Goal: Transaction & Acquisition: Purchase product/service

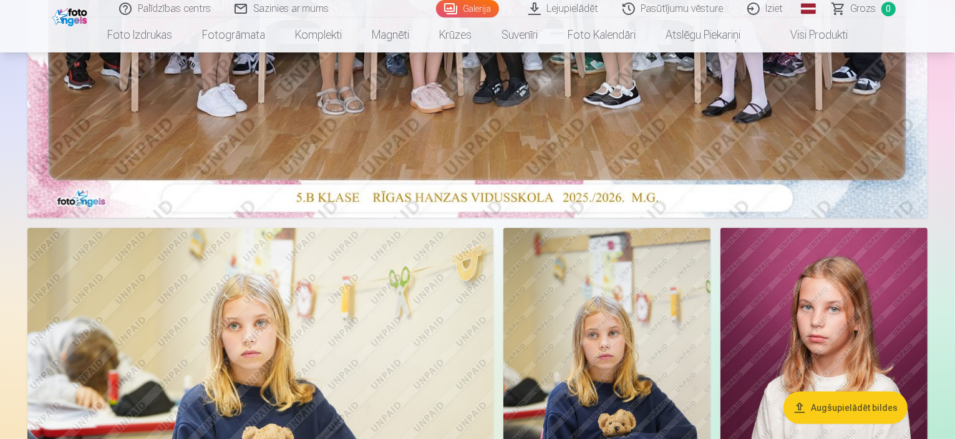
scroll to position [518, 0]
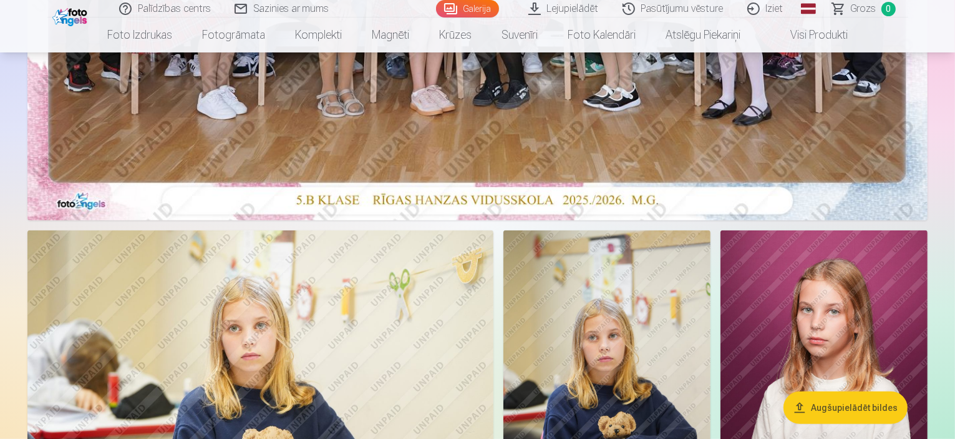
click at [868, 402] on button "Augšupielādēt bildes" at bounding box center [846, 407] width 124 height 32
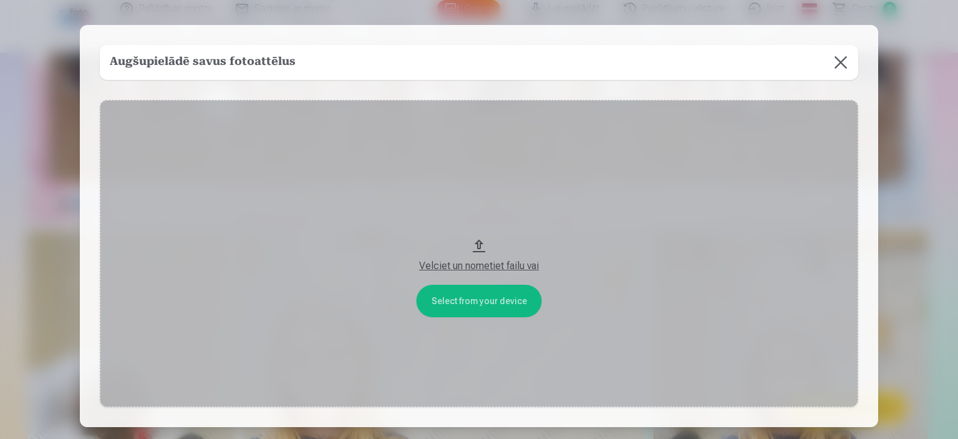
click at [832, 57] on button at bounding box center [841, 62] width 35 height 35
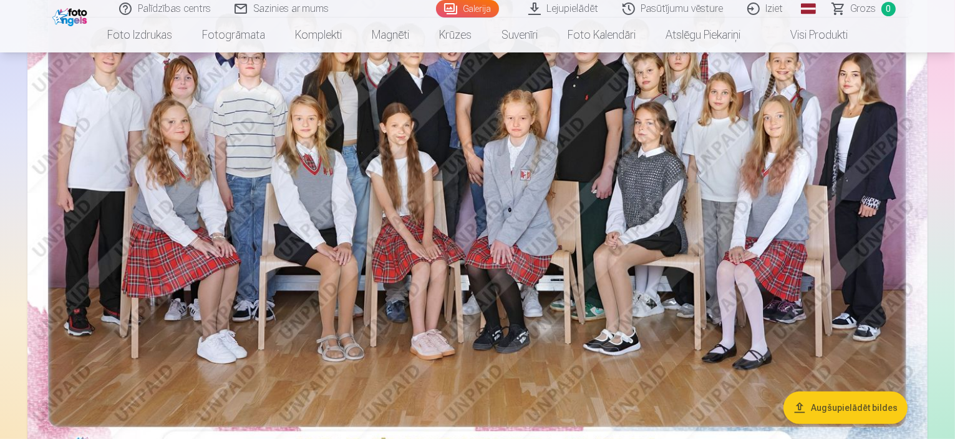
scroll to position [273, 0]
click at [699, 140] on img at bounding box center [477, 164] width 900 height 601
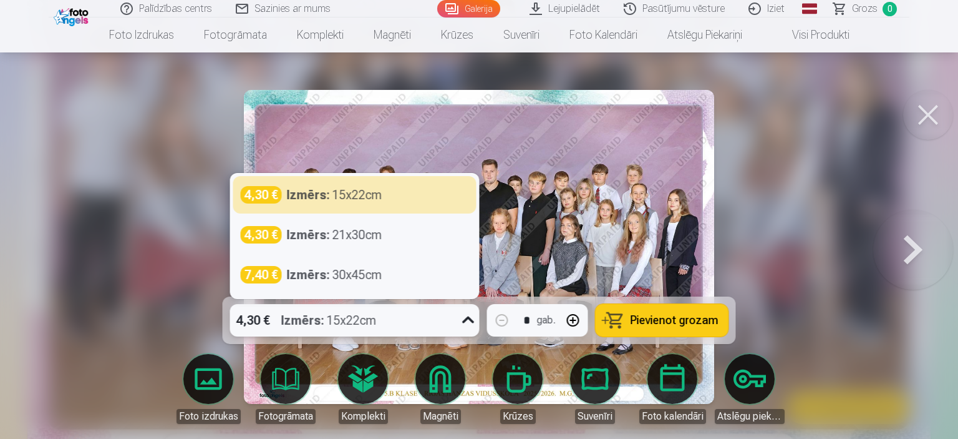
click at [470, 324] on icon at bounding box center [469, 320] width 20 height 20
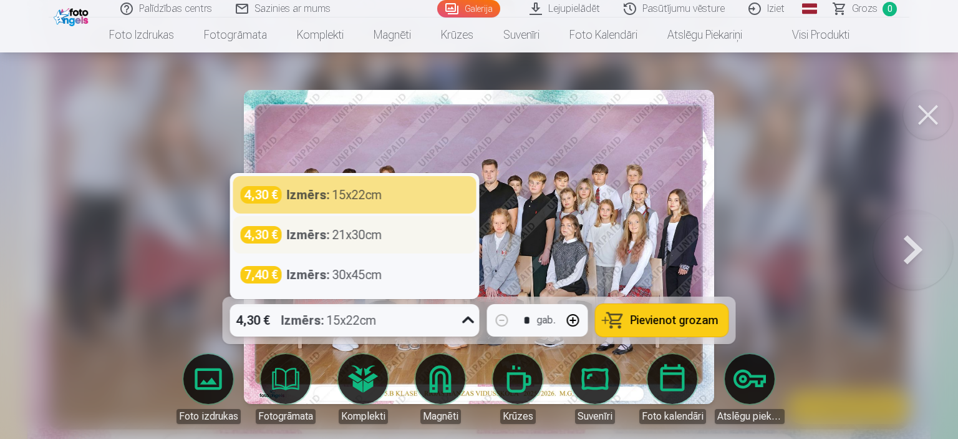
click at [401, 237] on div "4,30 € Izmērs : 21x30cm" at bounding box center [355, 234] width 228 height 17
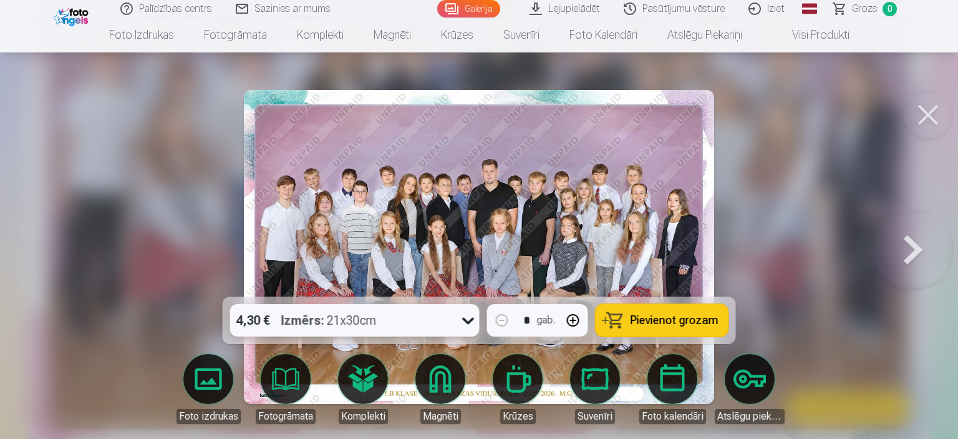
click at [664, 316] on span "Pievienot grozam" at bounding box center [675, 320] width 88 height 11
click at [939, 97] on button at bounding box center [929, 115] width 50 height 50
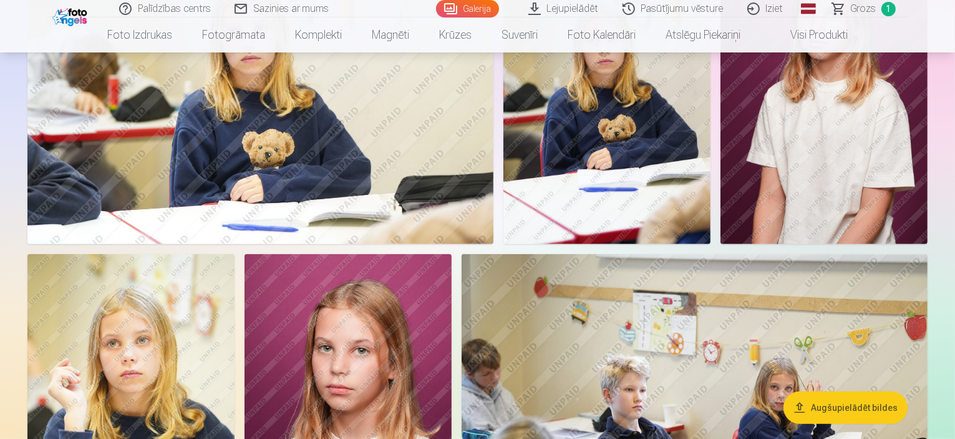
scroll to position [816, 0]
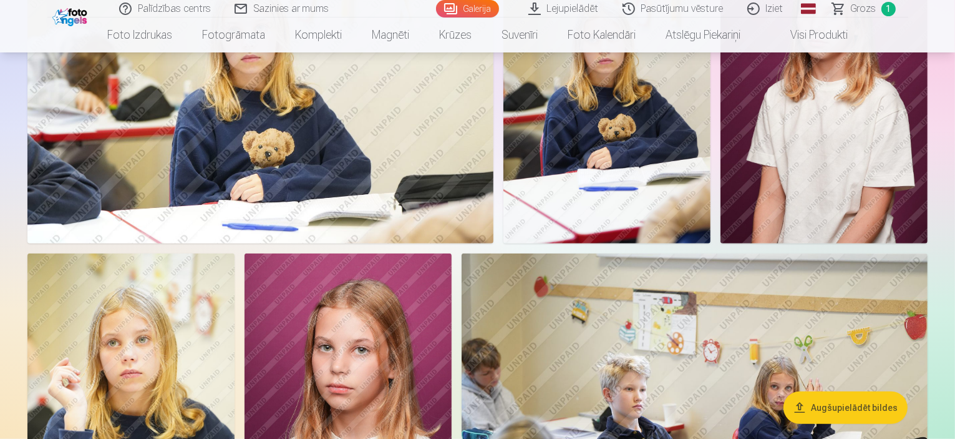
click at [676, 10] on link "Pasūtījumu vēsture" at bounding box center [674, 8] width 125 height 17
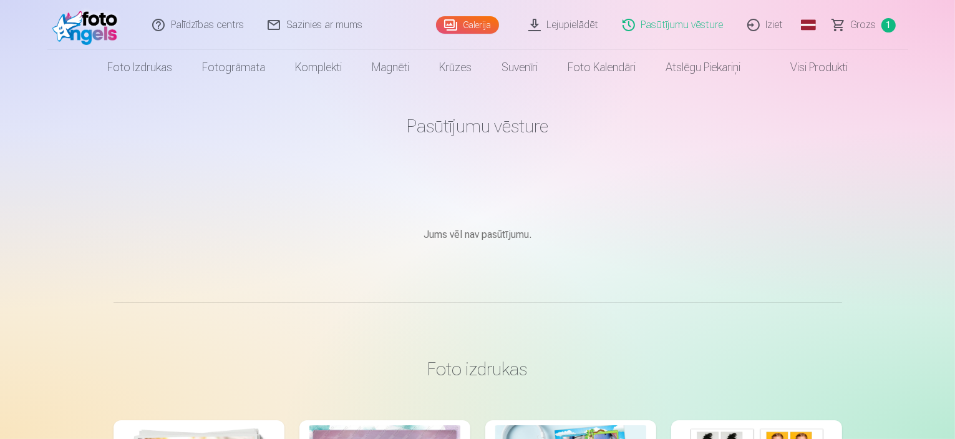
click at [587, 22] on link "Lejupielādēt" at bounding box center [564, 25] width 94 height 50
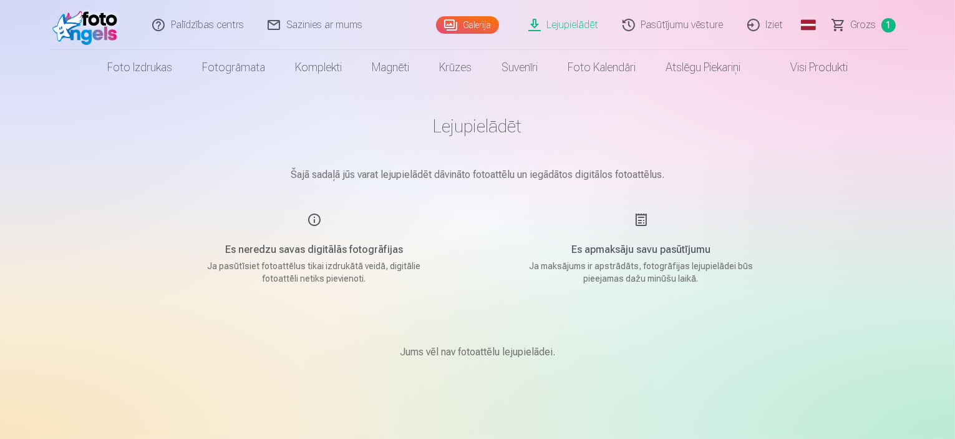
click at [469, 22] on link "Galerija" at bounding box center [467, 24] width 63 height 17
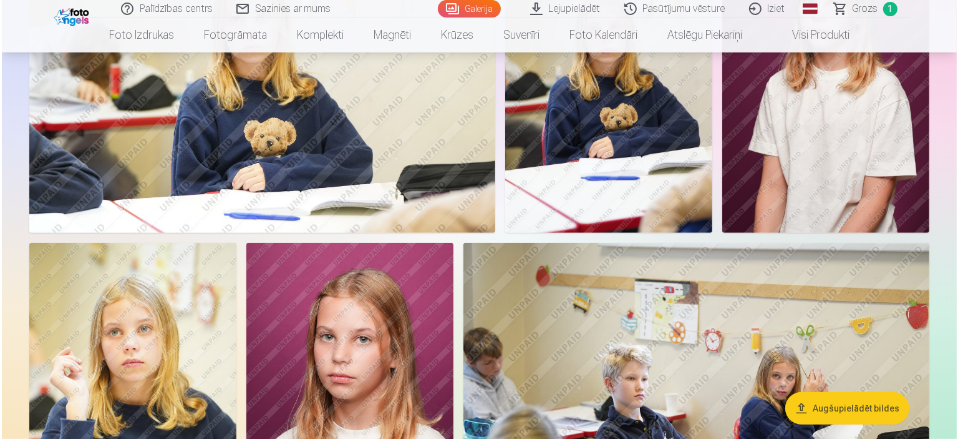
scroll to position [828, 0]
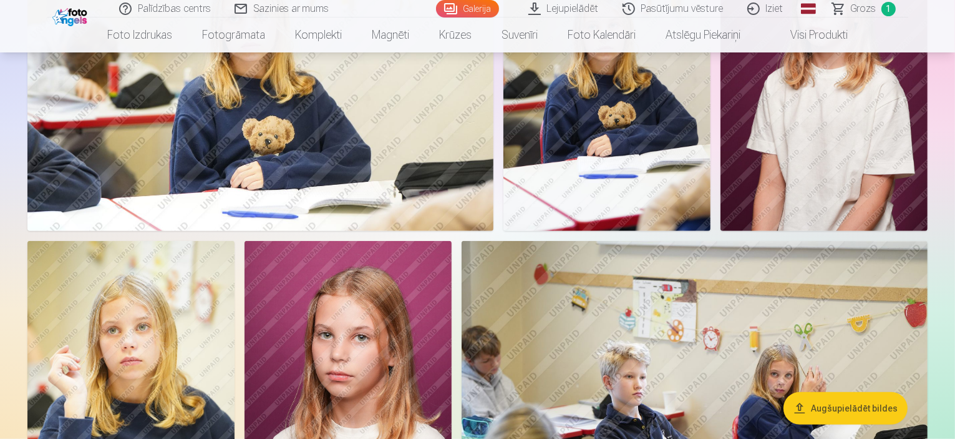
click at [412, 197] on img at bounding box center [260, 75] width 466 height 311
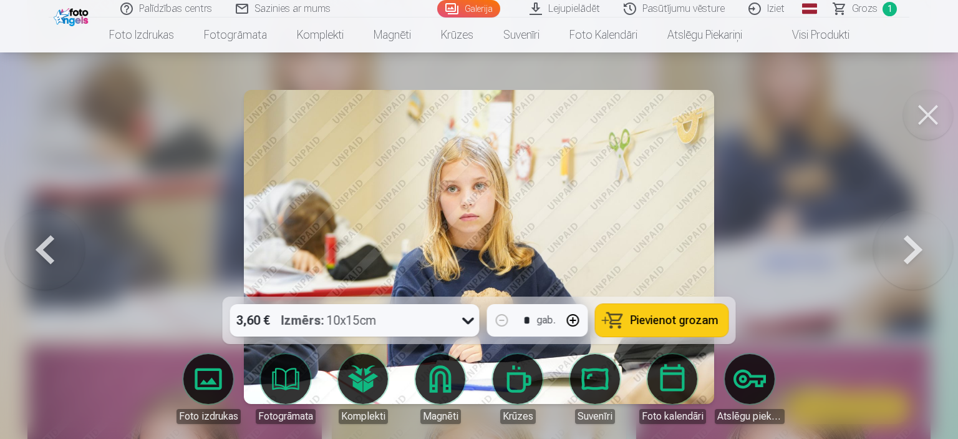
click at [469, 321] on icon at bounding box center [469, 320] width 20 height 20
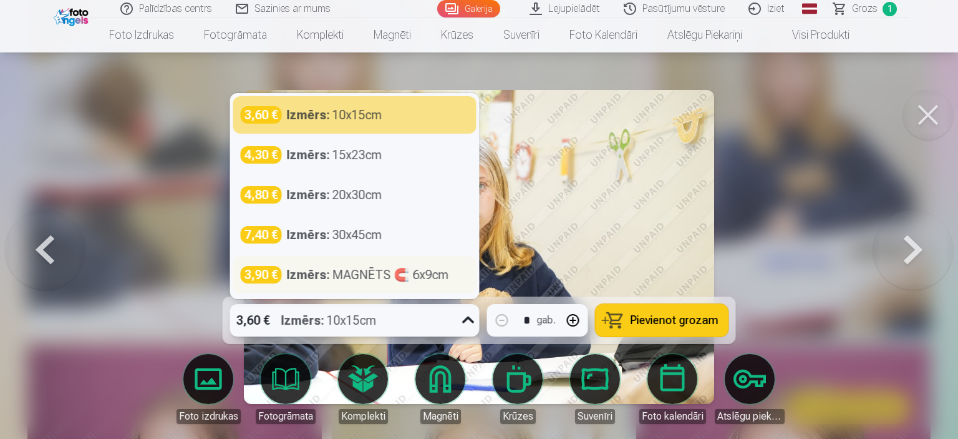
click at [411, 271] on div "Izmērs : MAGNĒTS 🧲 6x9cm" at bounding box center [368, 274] width 162 height 17
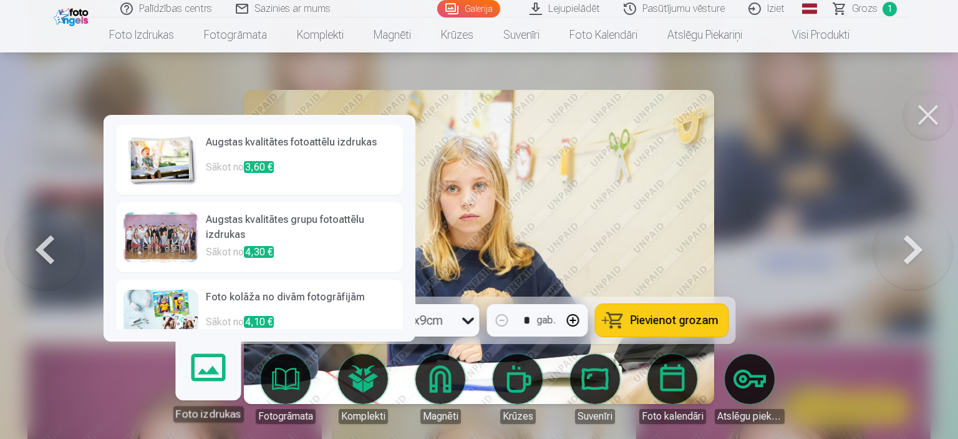
click at [208, 379] on link "Foto izdrukas" at bounding box center [208, 383] width 77 height 77
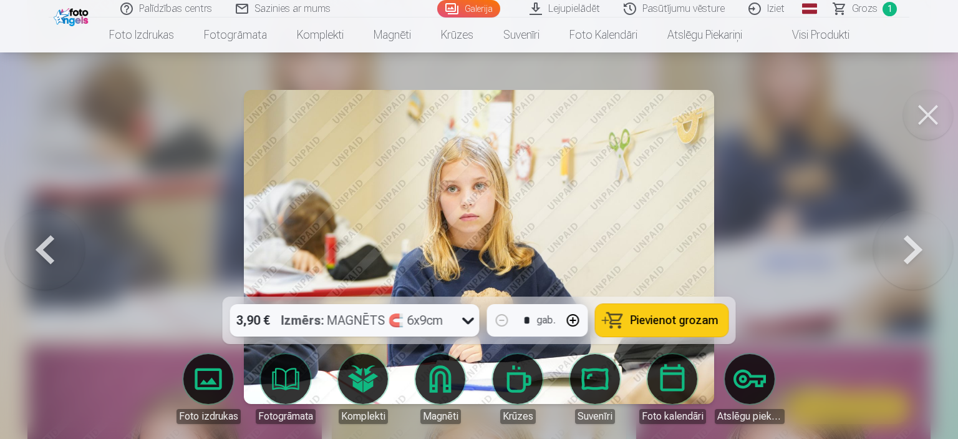
click at [885, 172] on div at bounding box center [479, 219] width 958 height 439
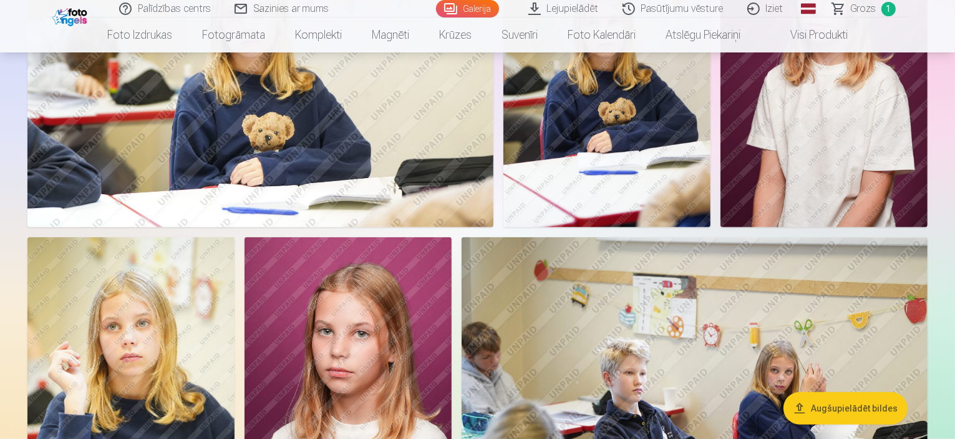
scroll to position [831, 0]
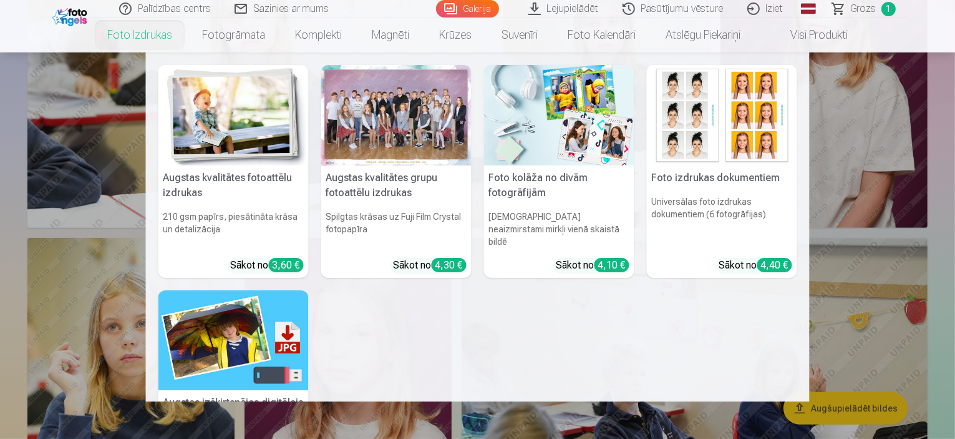
click at [132, 36] on link "Foto izdrukas" at bounding box center [139, 34] width 95 height 35
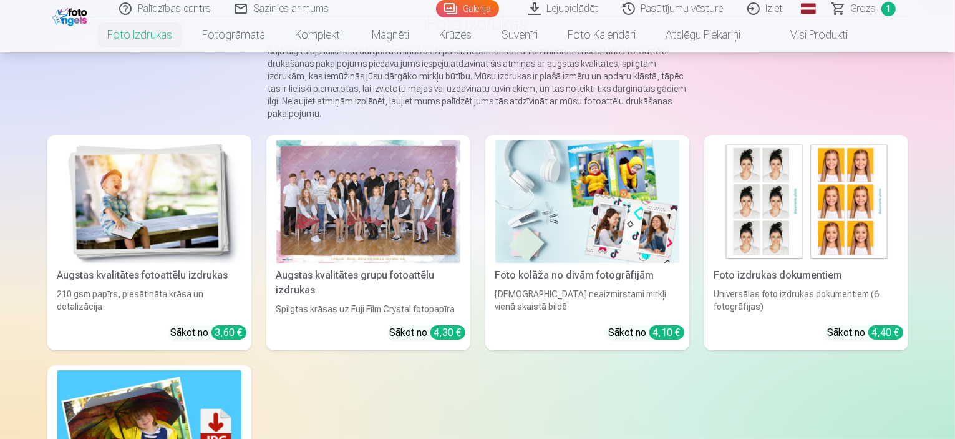
scroll to position [112, 0]
click at [718, 409] on div "Augstas kvalitātes fotoattēlu izdrukas 210 gsm papīrs, piesātināta krāsa un det…" at bounding box center [477, 357] width 861 height 445
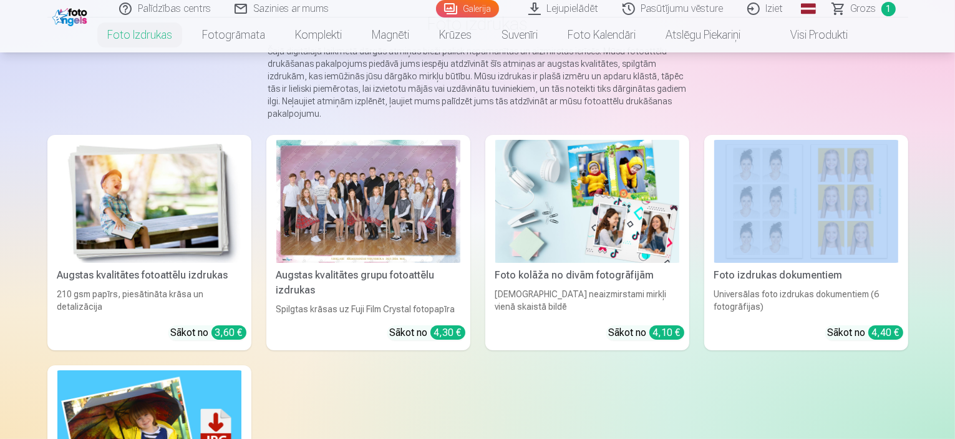
click at [718, 409] on div "Augstas kvalitātes fotoattēlu izdrukas 210 gsm papīrs, piesātināta krāsa un det…" at bounding box center [477, 357] width 861 height 445
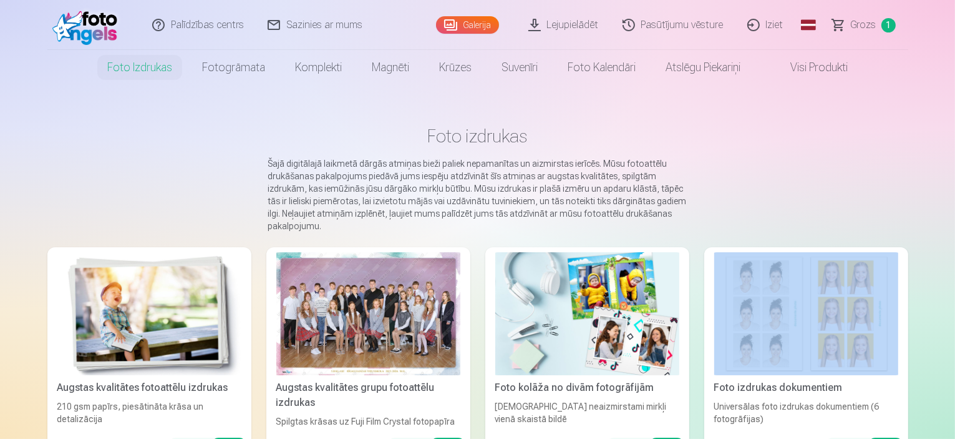
click at [471, 32] on link "Galerija" at bounding box center [467, 24] width 63 height 17
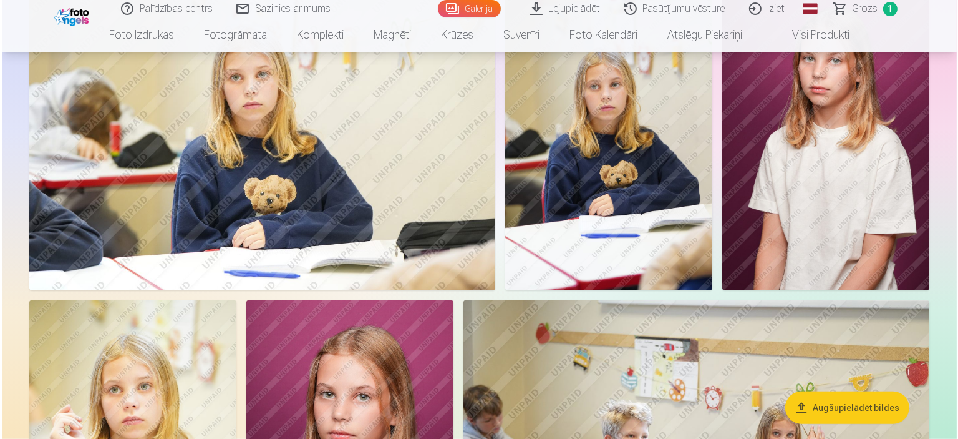
scroll to position [770, 0]
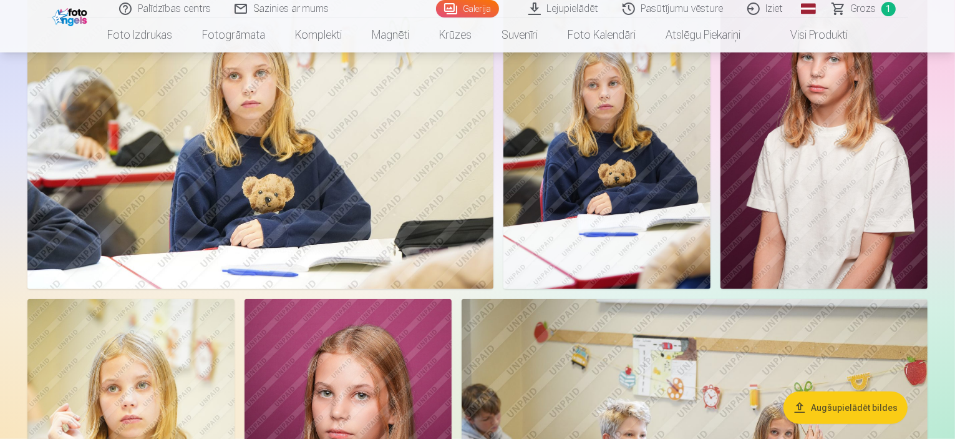
click at [447, 289] on img at bounding box center [260, 133] width 466 height 311
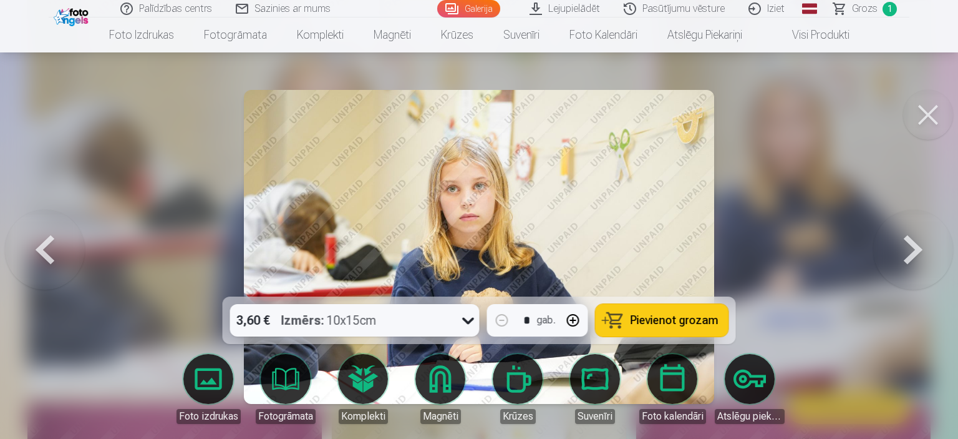
click at [921, 259] on button at bounding box center [914, 247] width 80 height 74
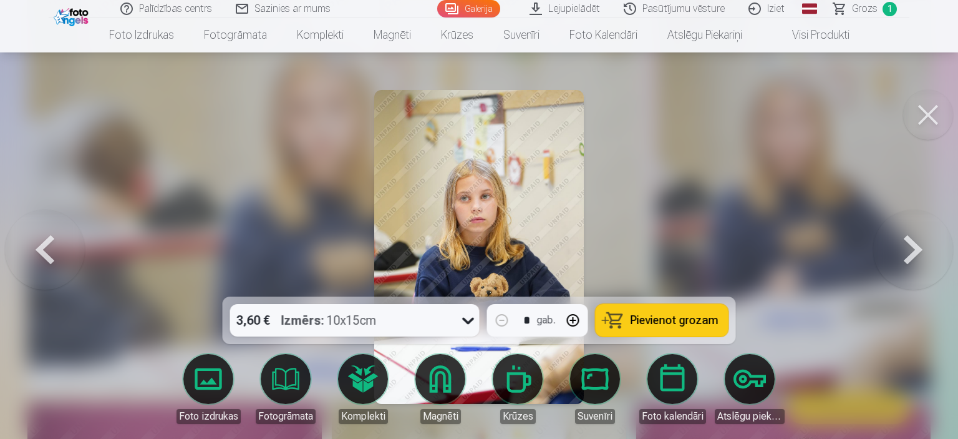
click at [911, 254] on button at bounding box center [914, 247] width 80 height 74
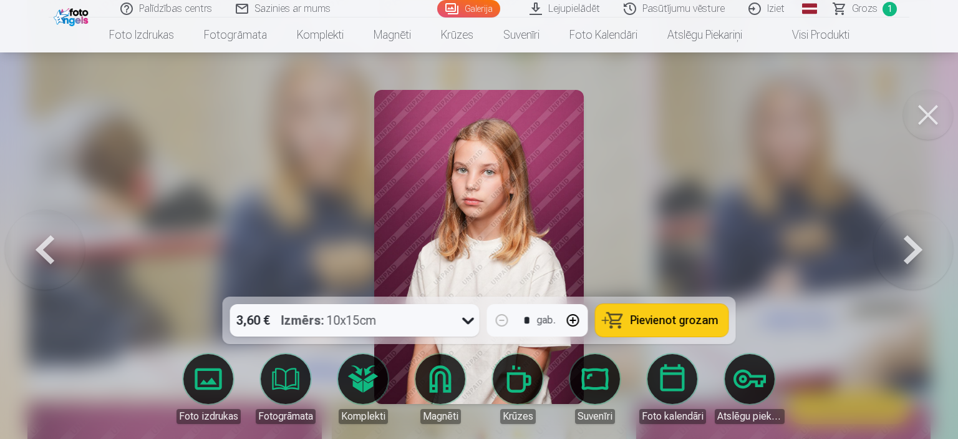
click at [911, 254] on button at bounding box center [914, 247] width 80 height 74
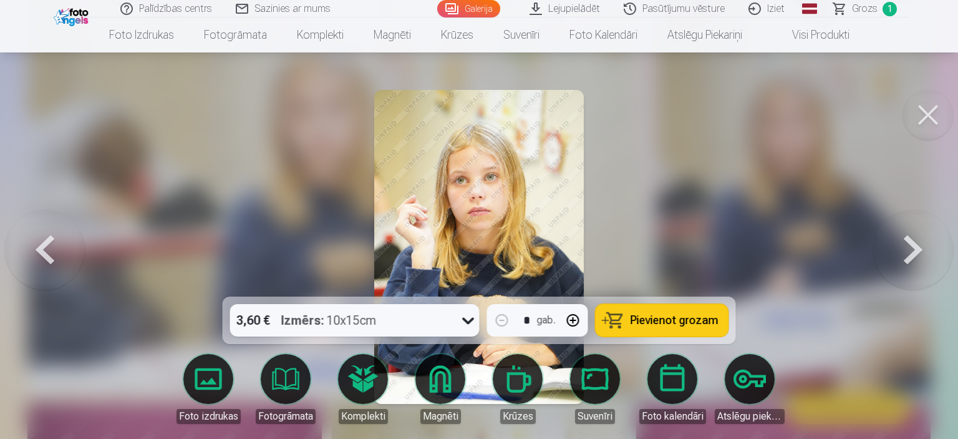
click at [911, 254] on button at bounding box center [914, 247] width 80 height 74
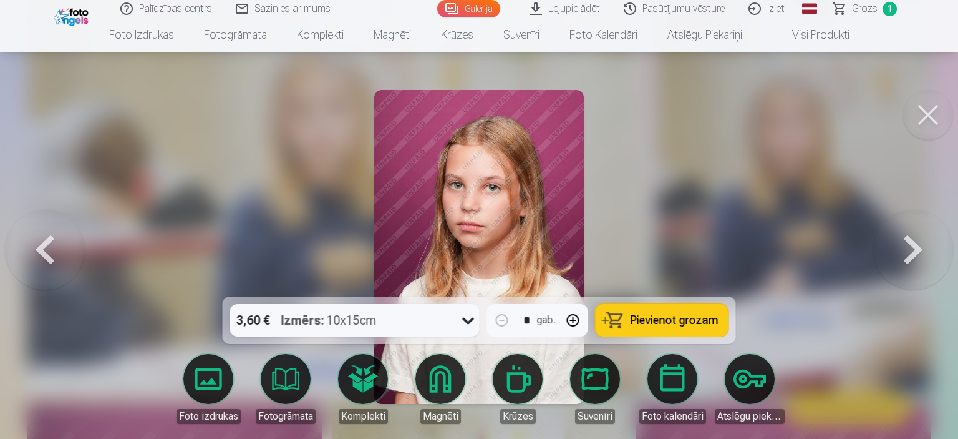
click at [911, 254] on button at bounding box center [914, 247] width 80 height 74
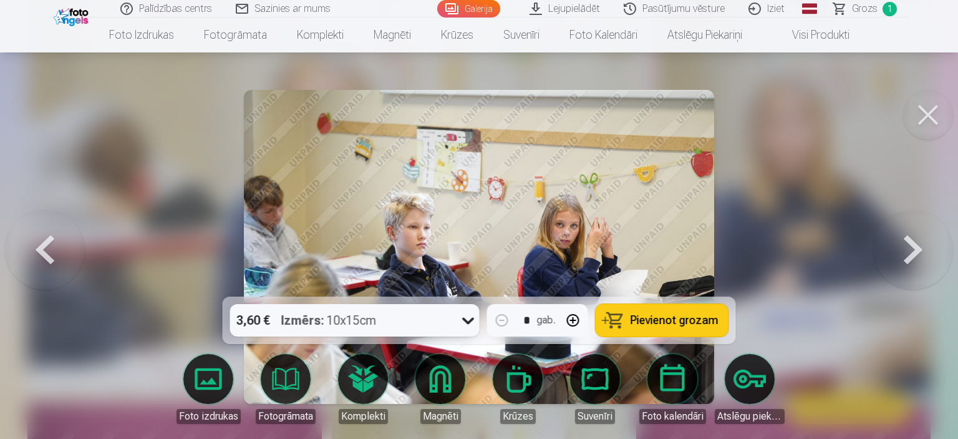
click at [911, 254] on button at bounding box center [914, 247] width 80 height 74
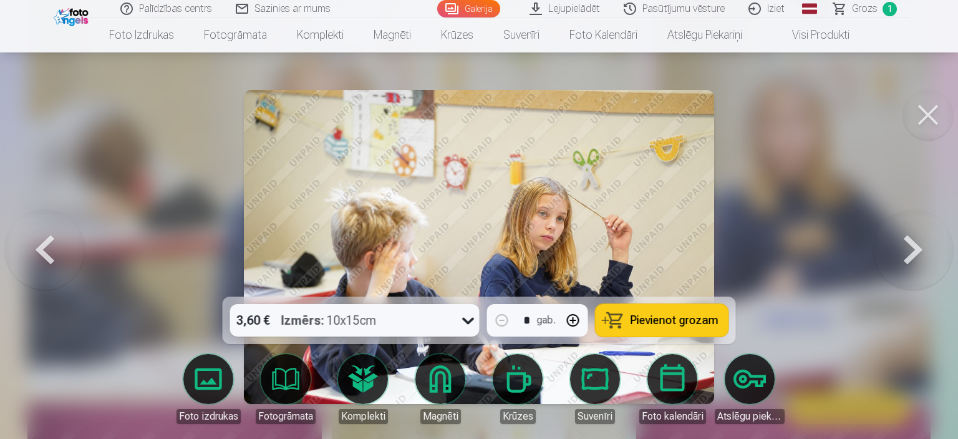
click at [911, 257] on button at bounding box center [914, 247] width 80 height 74
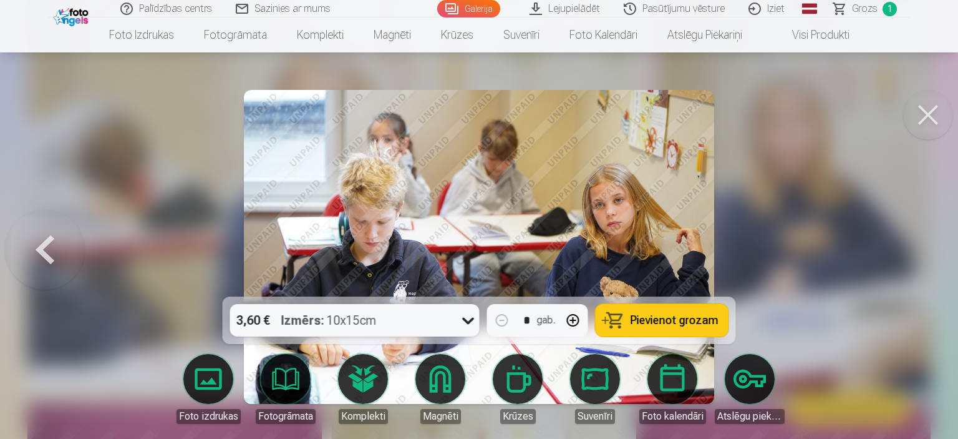
click at [70, 260] on button at bounding box center [45, 247] width 80 height 74
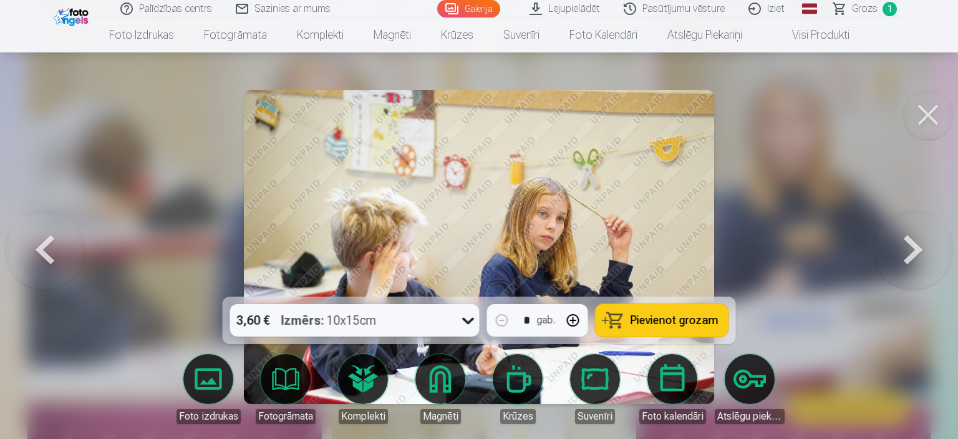
click at [70, 260] on button at bounding box center [45, 247] width 80 height 74
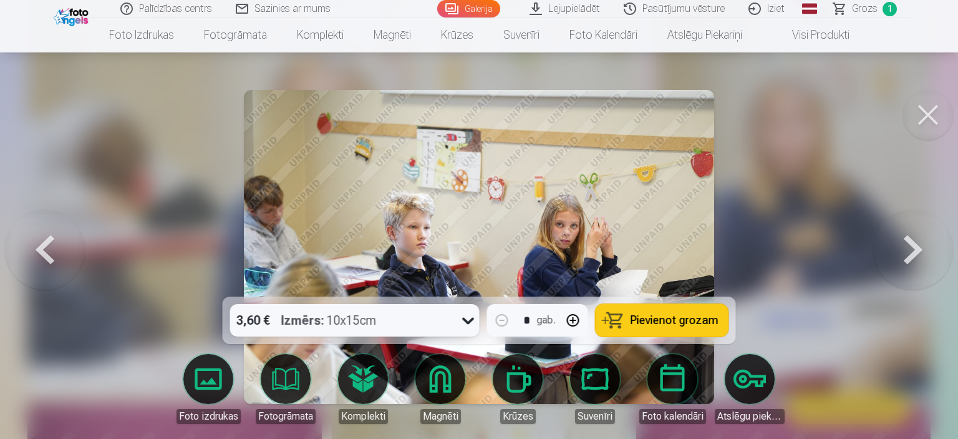
click at [70, 260] on button at bounding box center [45, 247] width 80 height 74
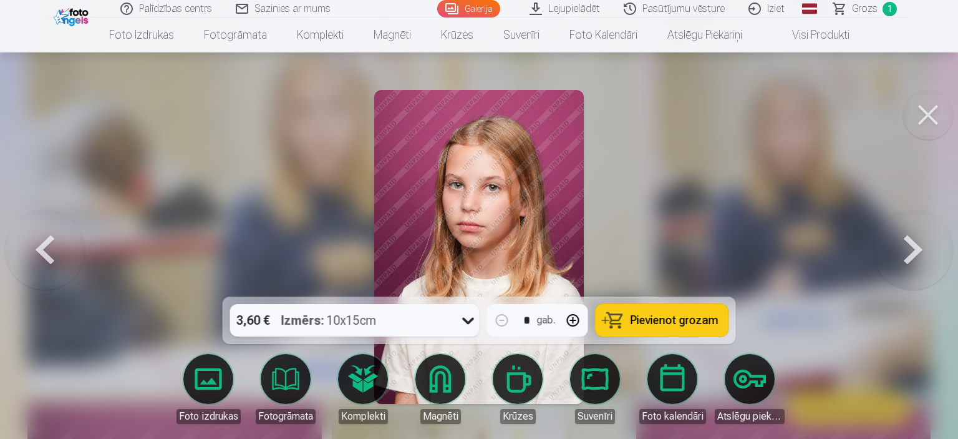
click at [70, 260] on button at bounding box center [45, 247] width 80 height 74
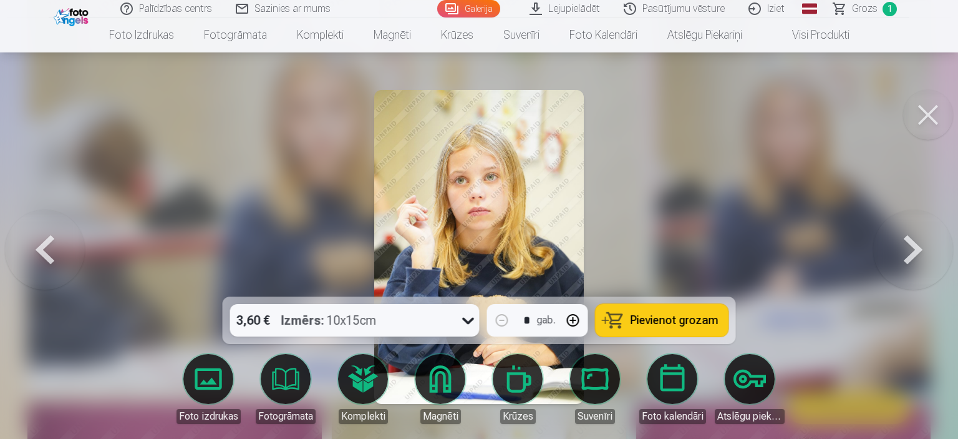
click at [70, 260] on button at bounding box center [45, 247] width 80 height 74
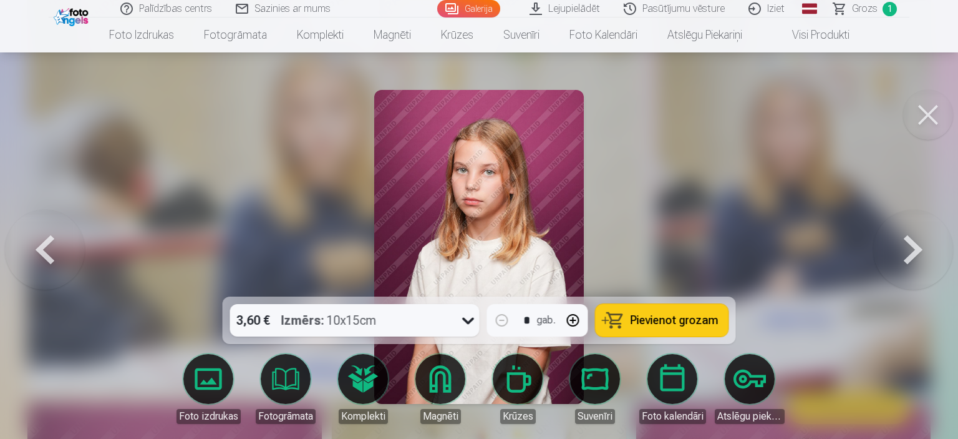
click at [70, 260] on button at bounding box center [45, 247] width 80 height 74
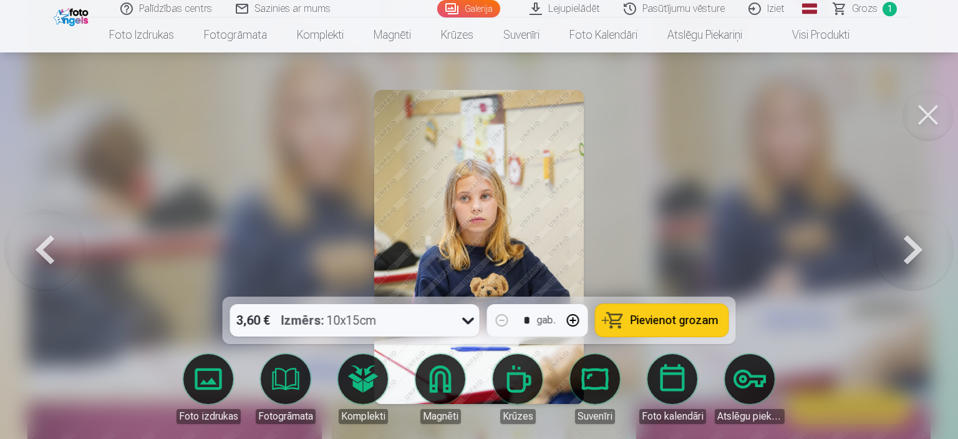
click at [70, 260] on button at bounding box center [45, 247] width 80 height 74
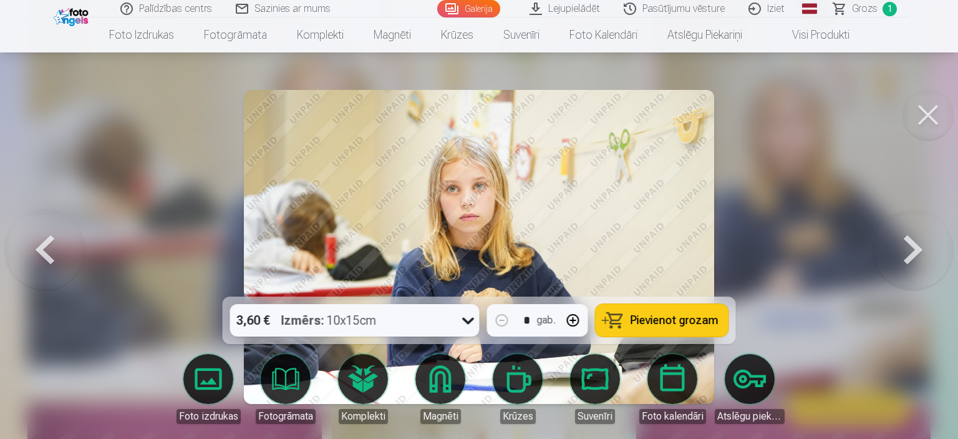
click at [914, 245] on button at bounding box center [914, 247] width 80 height 74
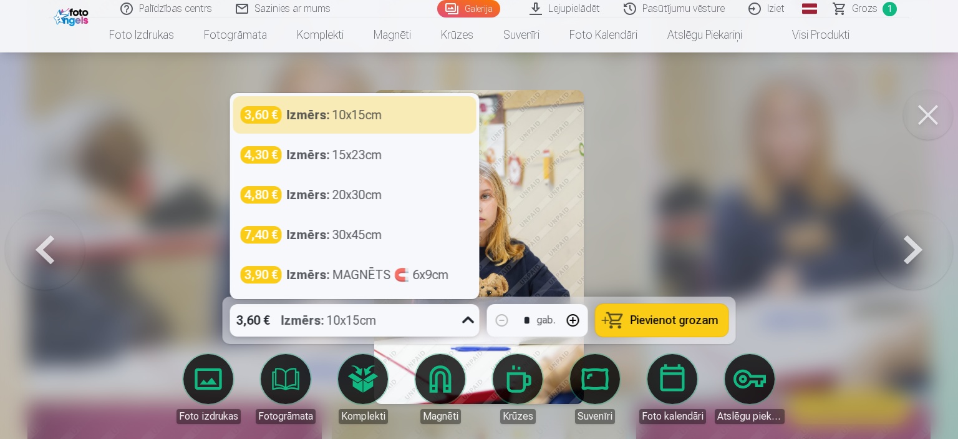
click at [479, 319] on div at bounding box center [468, 320] width 22 height 32
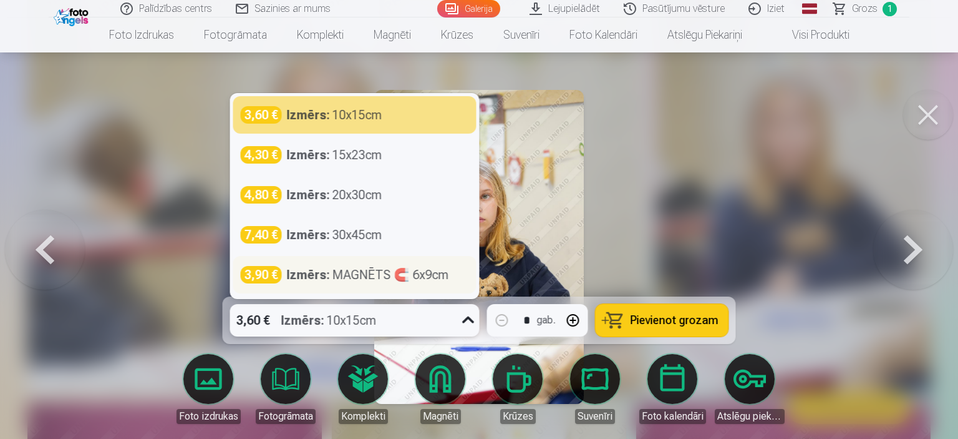
click at [398, 281] on div "Izmērs : MAGNĒTS 🧲 6x9cm" at bounding box center [368, 274] width 162 height 17
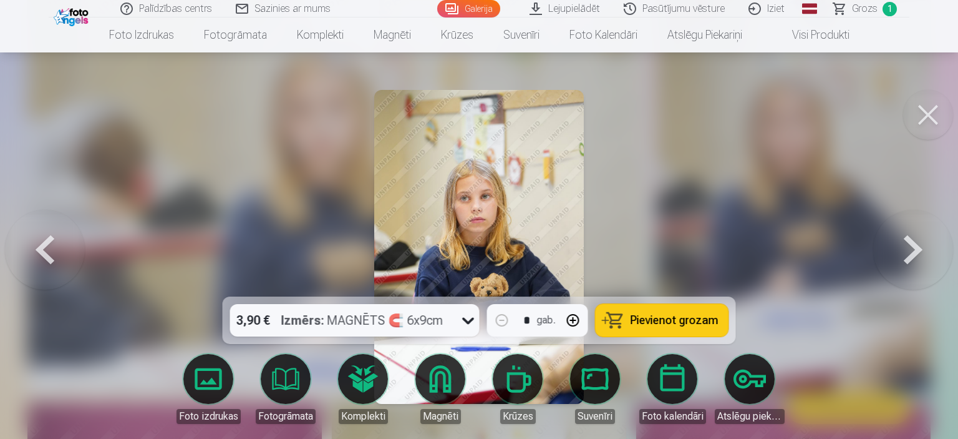
click at [572, 323] on button "button" at bounding box center [573, 320] width 30 height 30
click at [673, 320] on span "Pievienot grozam" at bounding box center [675, 320] width 88 height 11
type input "*"
click at [920, 249] on button at bounding box center [914, 247] width 80 height 74
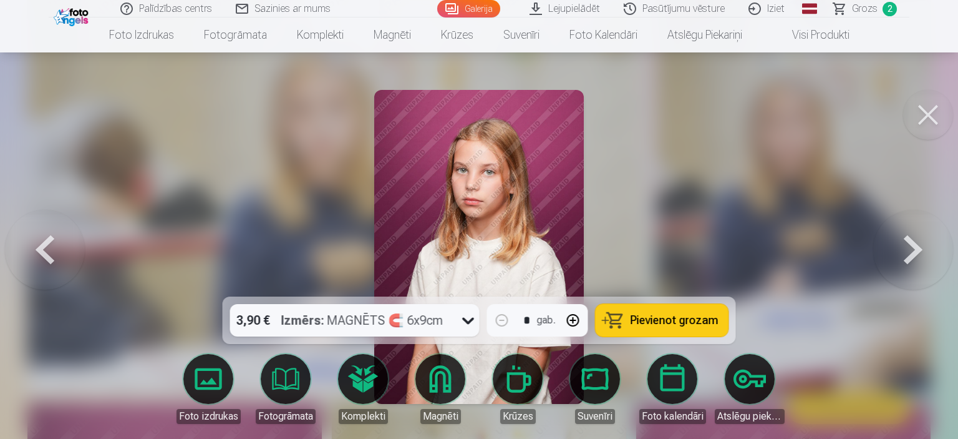
click at [920, 249] on button at bounding box center [914, 247] width 80 height 74
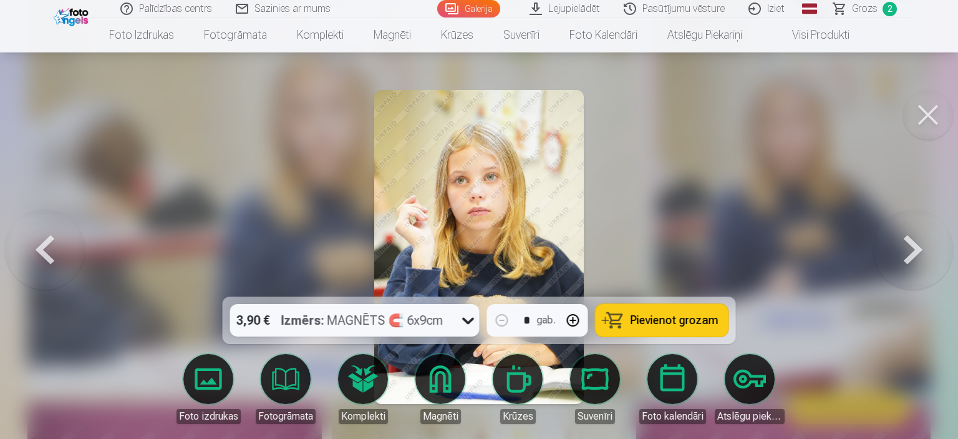
click at [920, 249] on button at bounding box center [914, 247] width 80 height 74
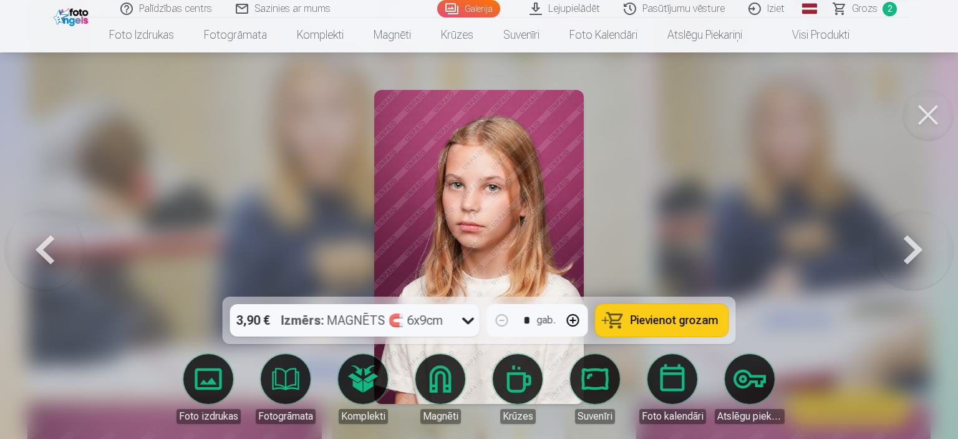
click at [920, 249] on button at bounding box center [914, 247] width 80 height 74
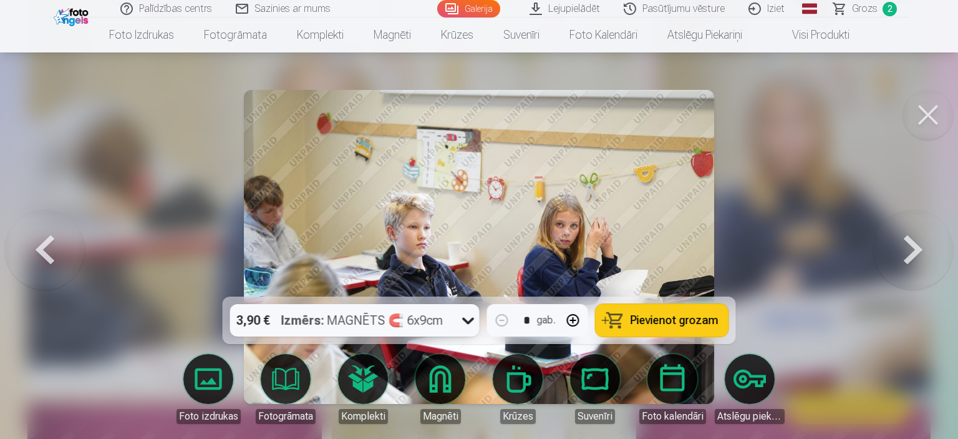
click at [920, 249] on button at bounding box center [914, 247] width 80 height 74
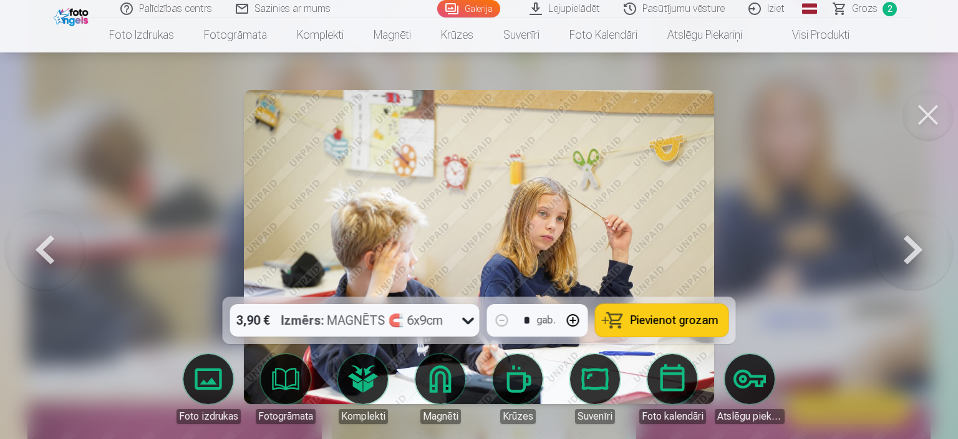
click at [920, 249] on button at bounding box center [914, 247] width 80 height 74
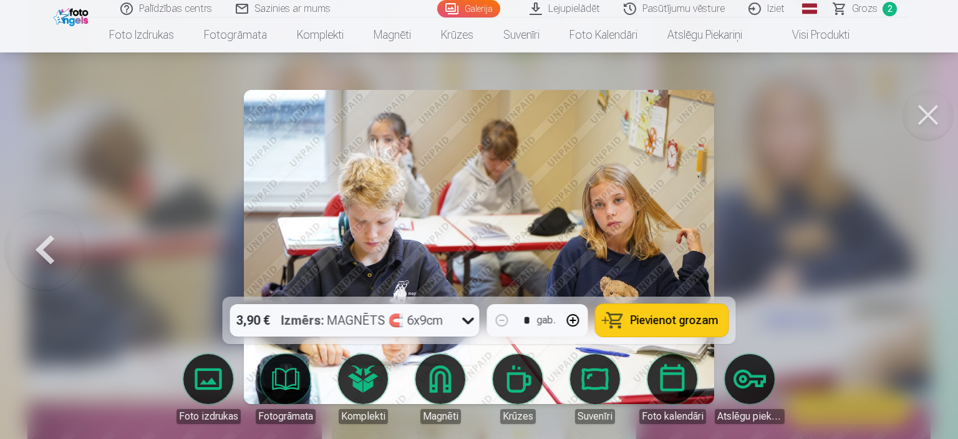
click at [469, 318] on icon at bounding box center [469, 320] width 20 height 20
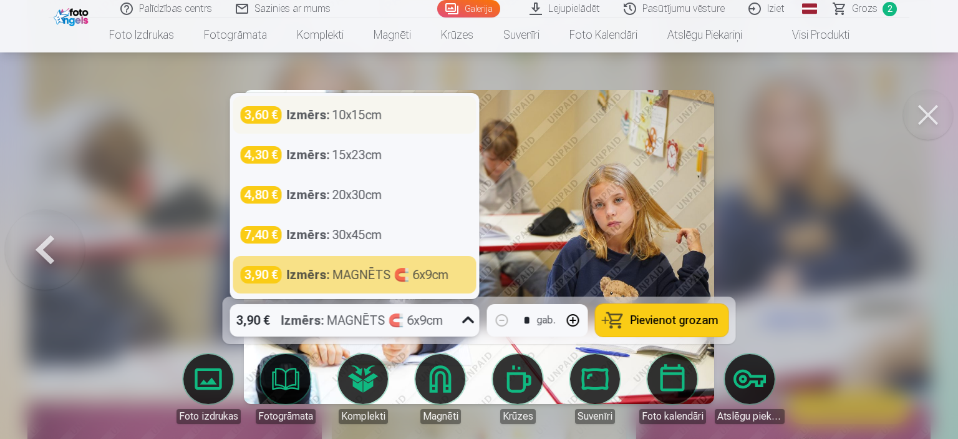
click at [404, 128] on div "3,60 € Izmērs : 10x15cm" at bounding box center [354, 114] width 243 height 37
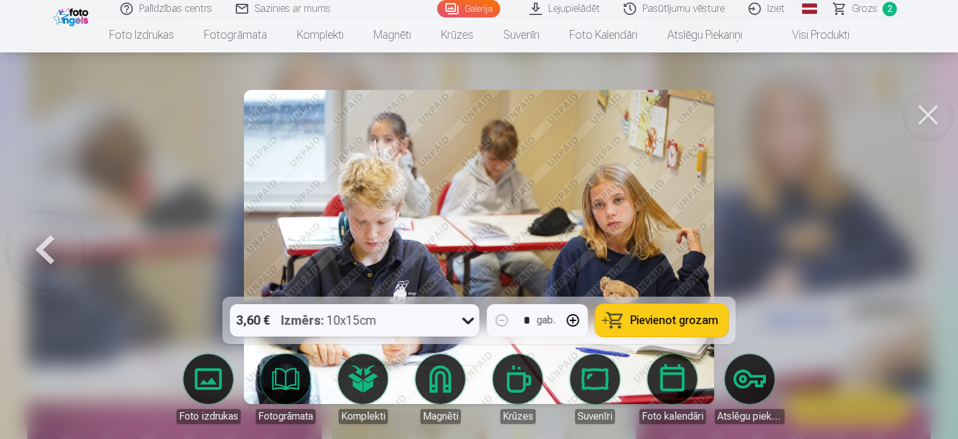
click at [45, 252] on button at bounding box center [45, 247] width 80 height 74
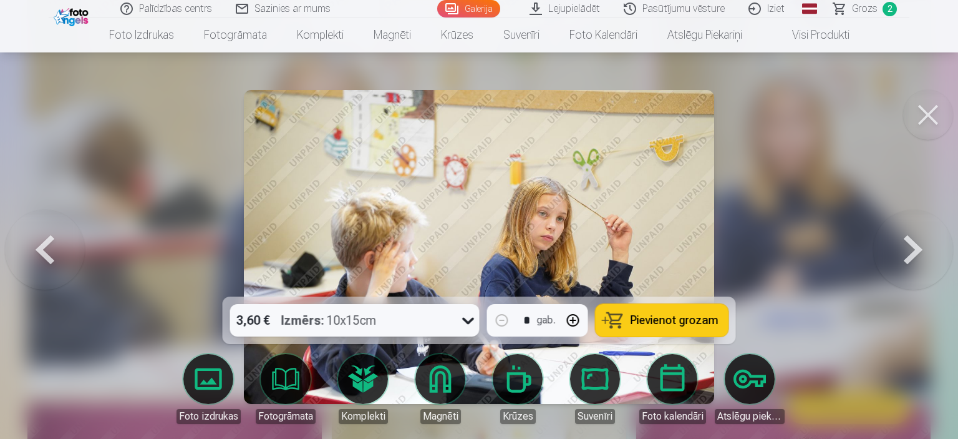
click at [45, 252] on button at bounding box center [45, 247] width 80 height 74
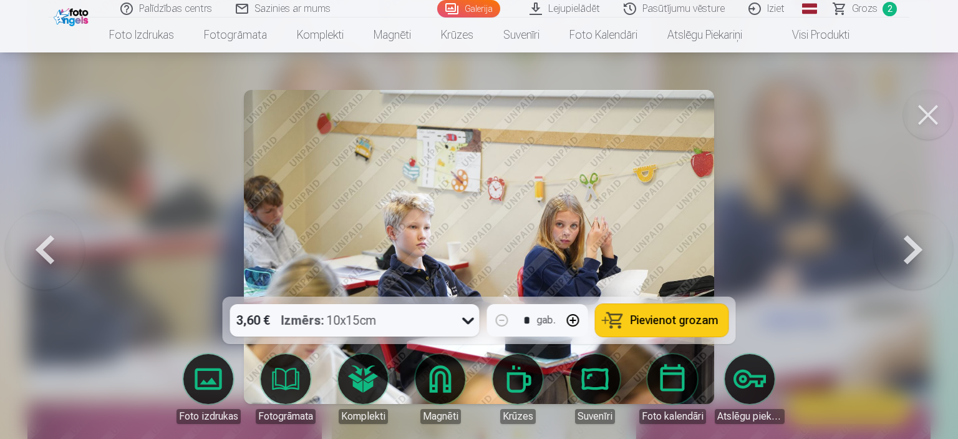
click at [45, 252] on button at bounding box center [45, 247] width 80 height 74
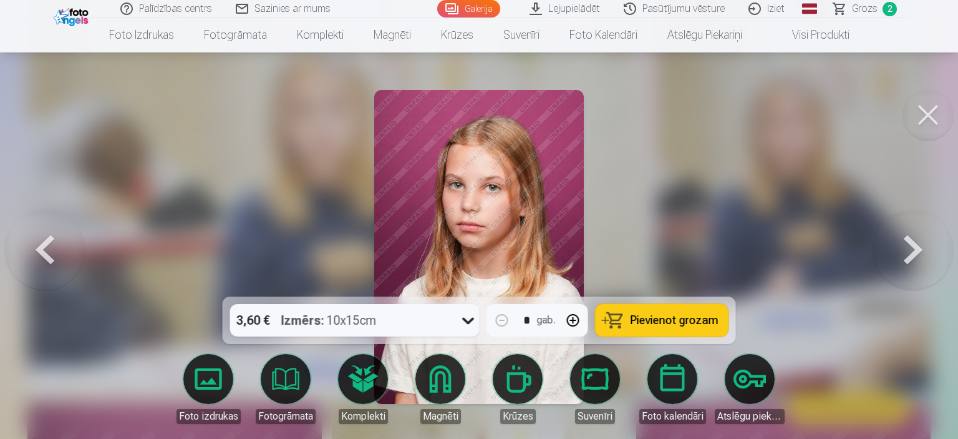
click at [45, 252] on button at bounding box center [45, 247] width 80 height 74
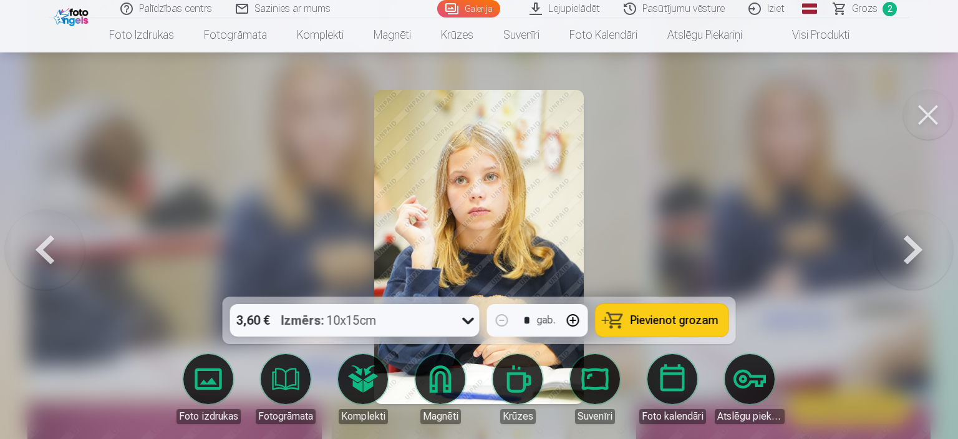
click at [45, 252] on button at bounding box center [45, 247] width 80 height 74
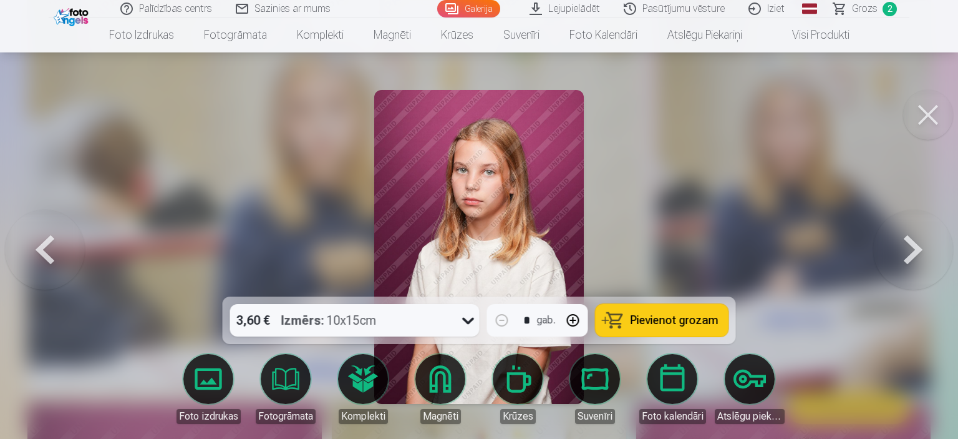
click at [45, 252] on button at bounding box center [45, 247] width 80 height 74
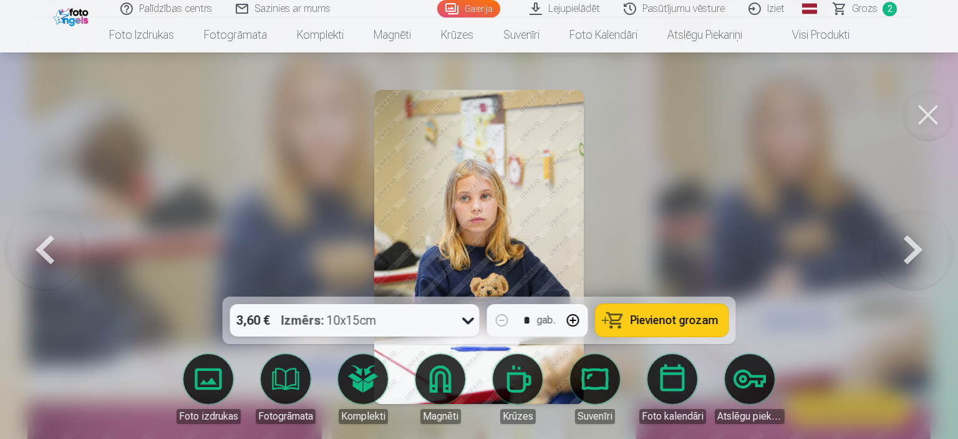
click at [45, 252] on button at bounding box center [45, 247] width 80 height 74
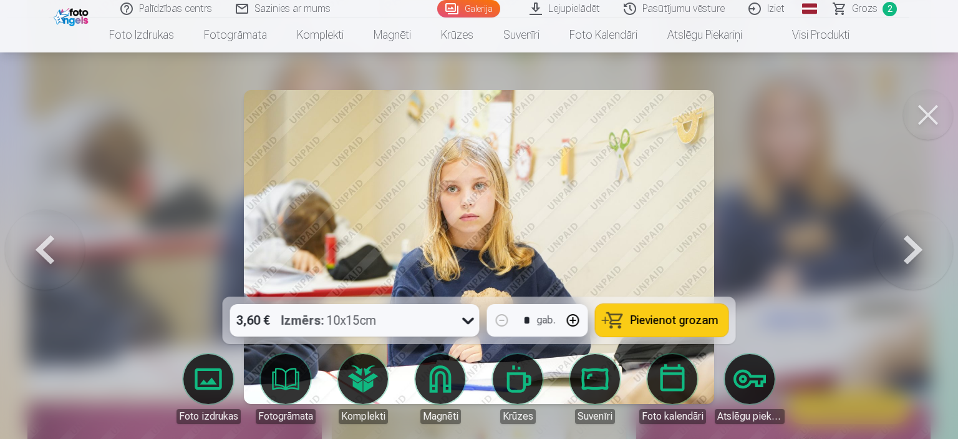
click at [917, 261] on button at bounding box center [914, 247] width 80 height 74
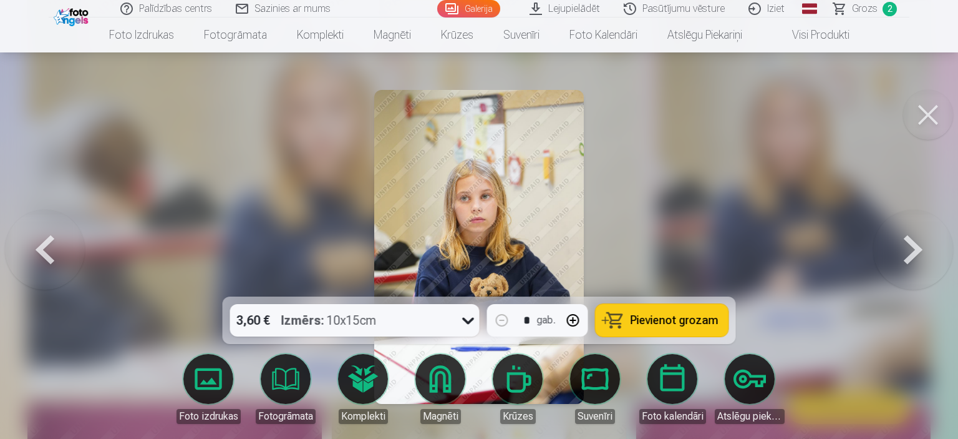
click at [917, 261] on button at bounding box center [914, 247] width 80 height 74
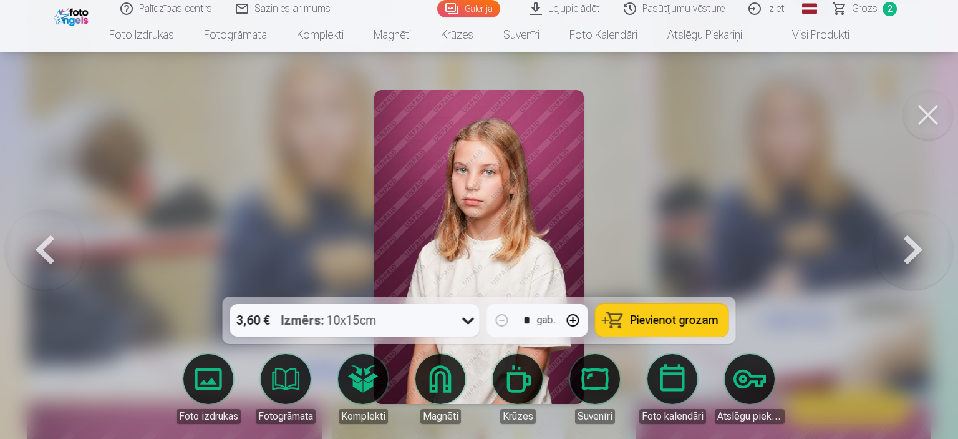
click at [917, 261] on button at bounding box center [914, 247] width 80 height 74
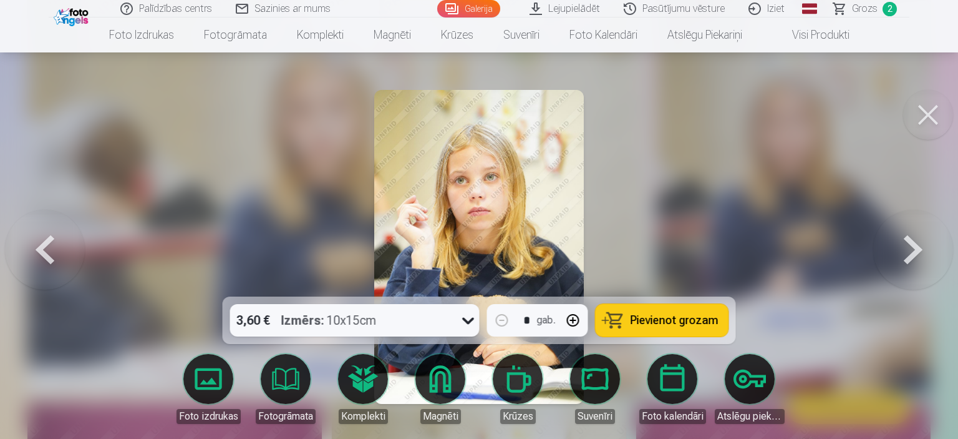
click at [917, 261] on button at bounding box center [914, 247] width 80 height 74
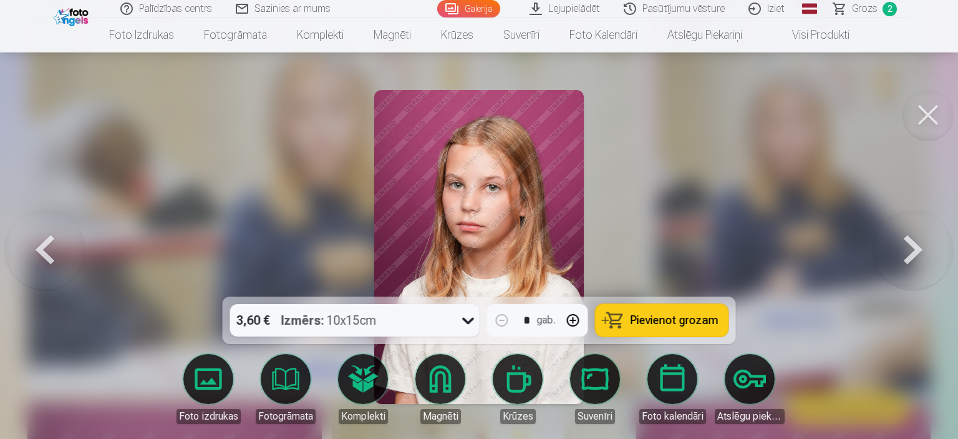
click at [917, 261] on button at bounding box center [914, 247] width 80 height 74
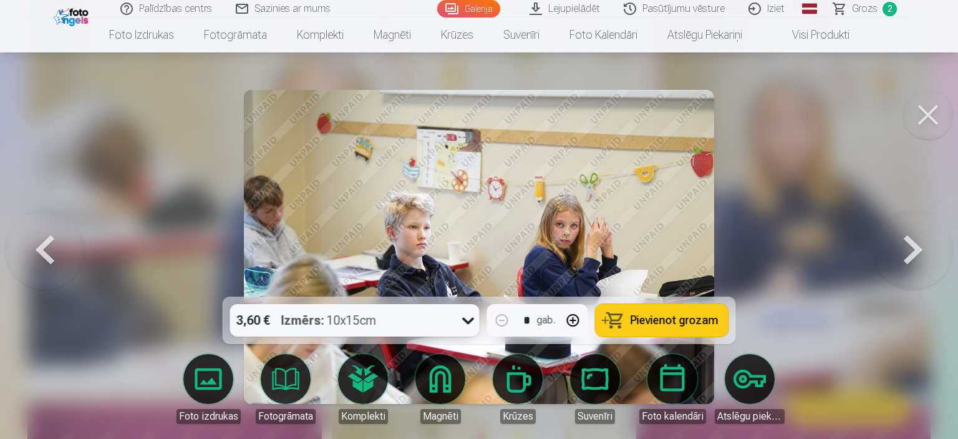
click at [917, 261] on button at bounding box center [914, 247] width 80 height 74
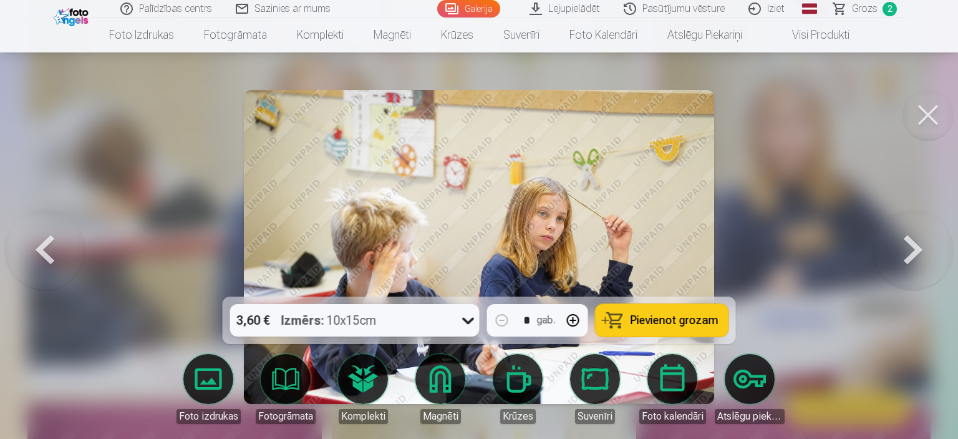
click at [917, 261] on button at bounding box center [914, 247] width 80 height 74
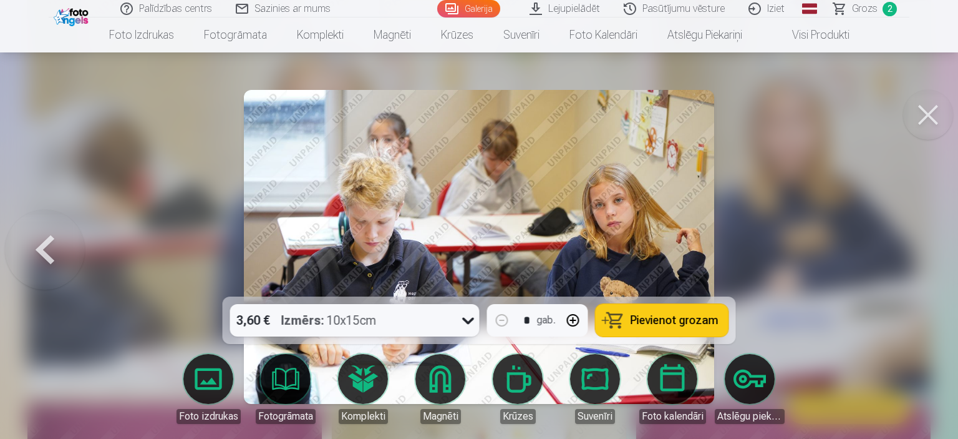
click at [679, 329] on button "Pievienot grozam" at bounding box center [662, 320] width 133 height 32
click at [927, 129] on button at bounding box center [929, 115] width 50 height 50
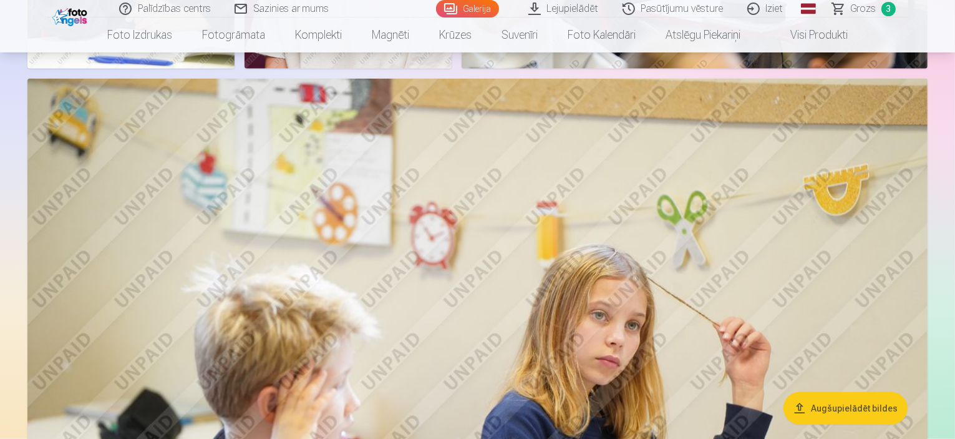
scroll to position [1312, 0]
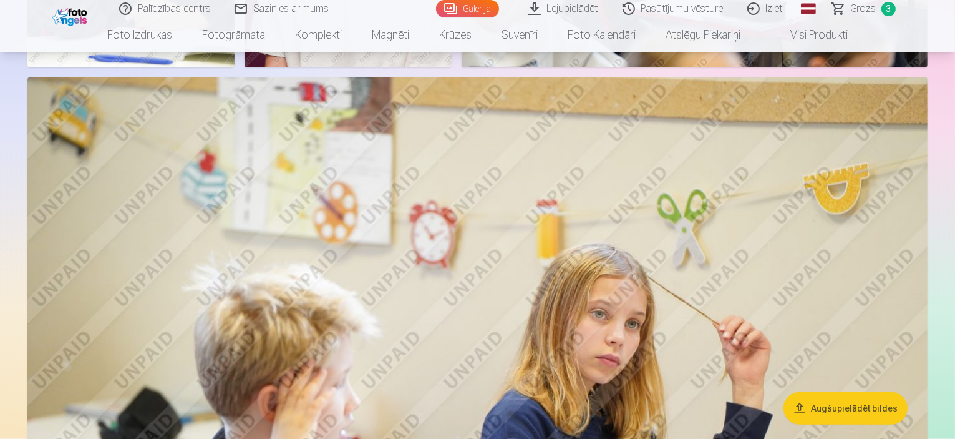
click at [862, 9] on span "Grozs" at bounding box center [864, 8] width 26 height 15
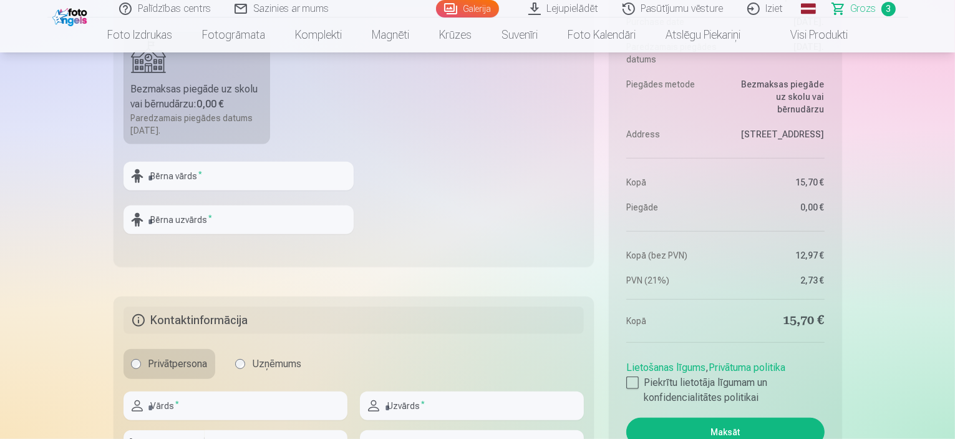
scroll to position [741, 0]
click at [210, 172] on input "text" at bounding box center [239, 176] width 230 height 29
type input "****"
click at [188, 214] on input "text" at bounding box center [239, 219] width 230 height 29
type input "********"
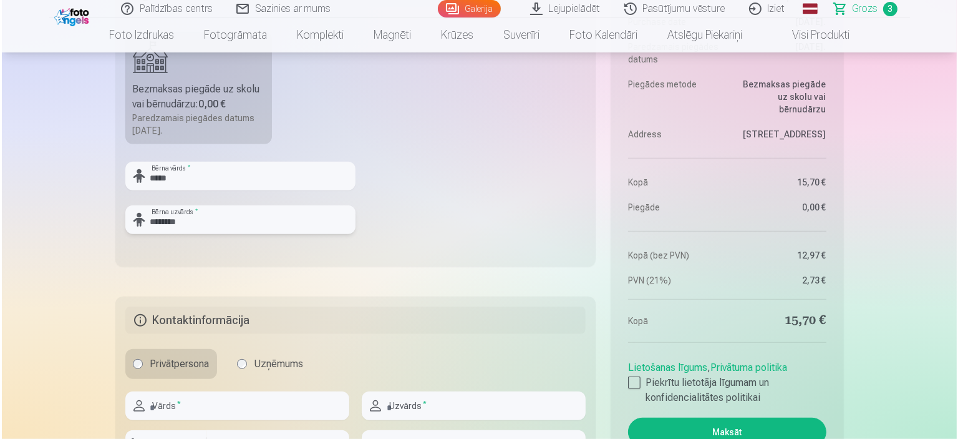
scroll to position [932, 0]
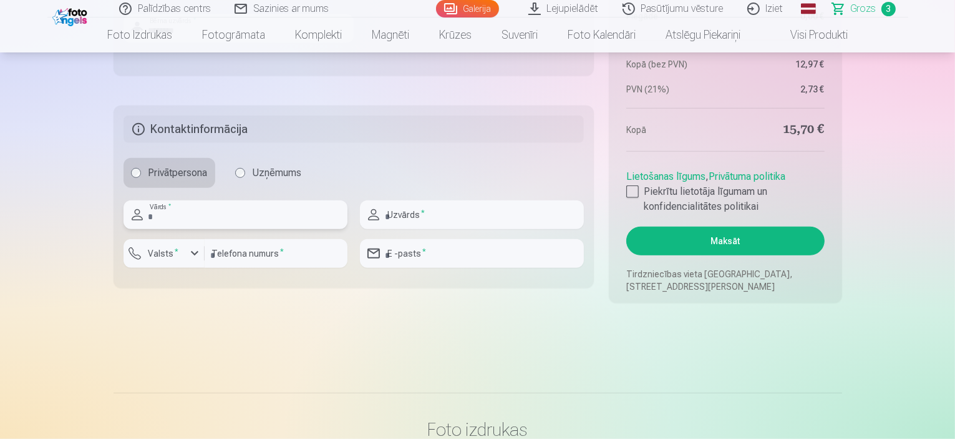
click at [234, 214] on input "text" at bounding box center [236, 214] width 224 height 29
type input "******"
type input "********"
type input "**********"
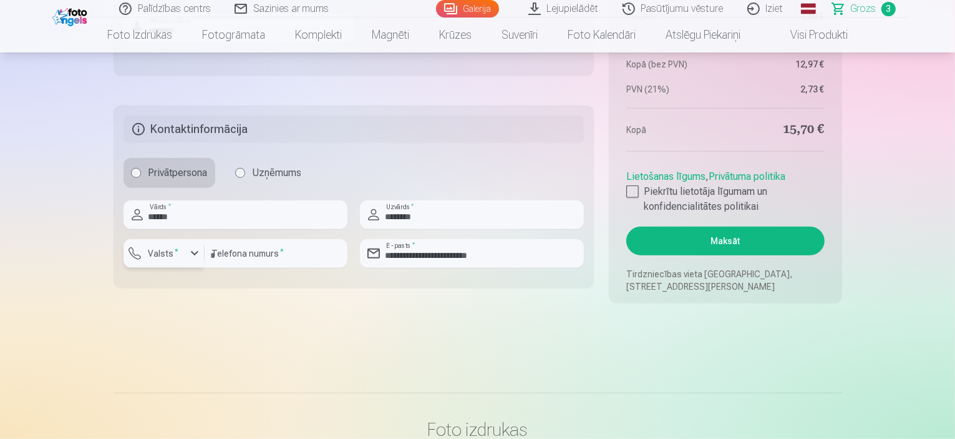
click at [196, 255] on div "button" at bounding box center [194, 253] width 15 height 15
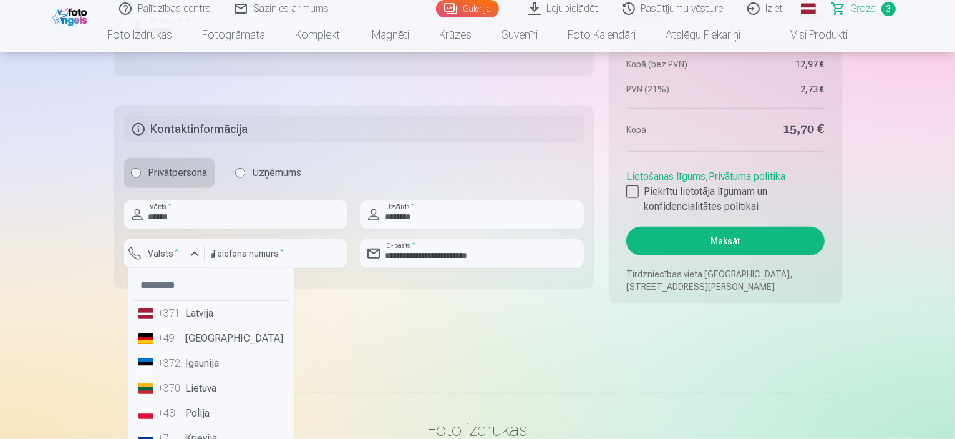
click at [188, 326] on li "+49 [GEOGRAPHIC_DATA]" at bounding box center [211, 338] width 155 height 25
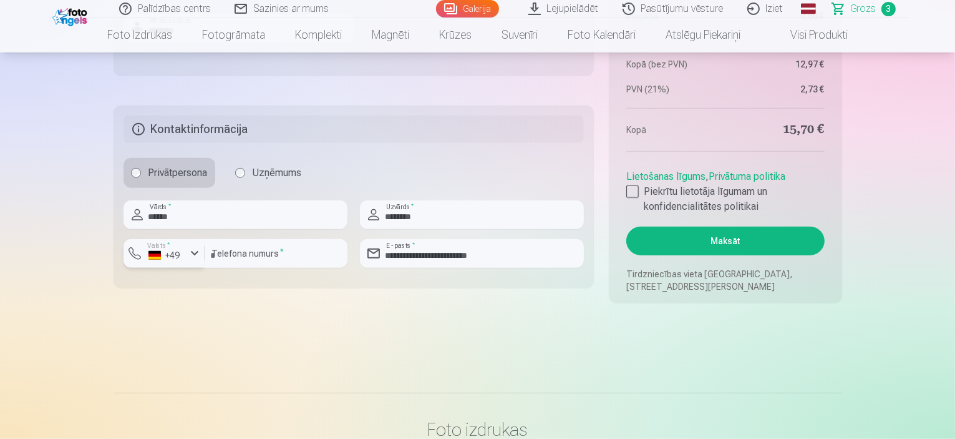
click at [191, 259] on div "button" at bounding box center [194, 253] width 15 height 15
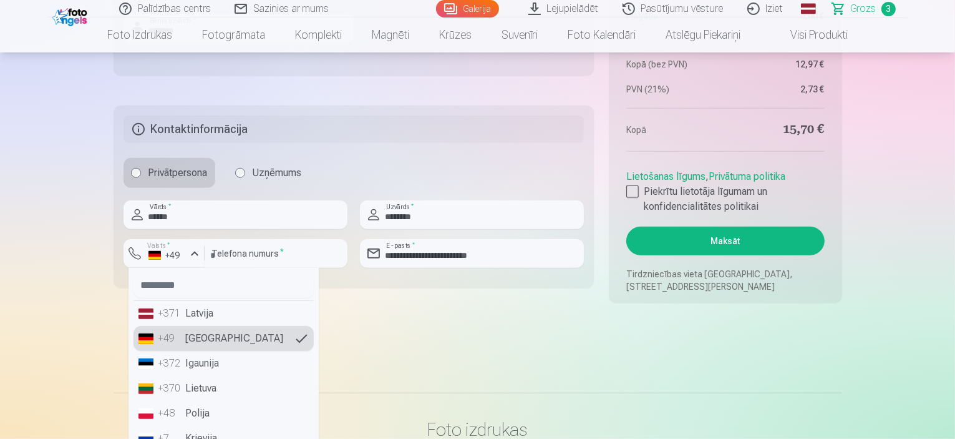
click at [196, 314] on li "+371 Latvija" at bounding box center [224, 313] width 180 height 25
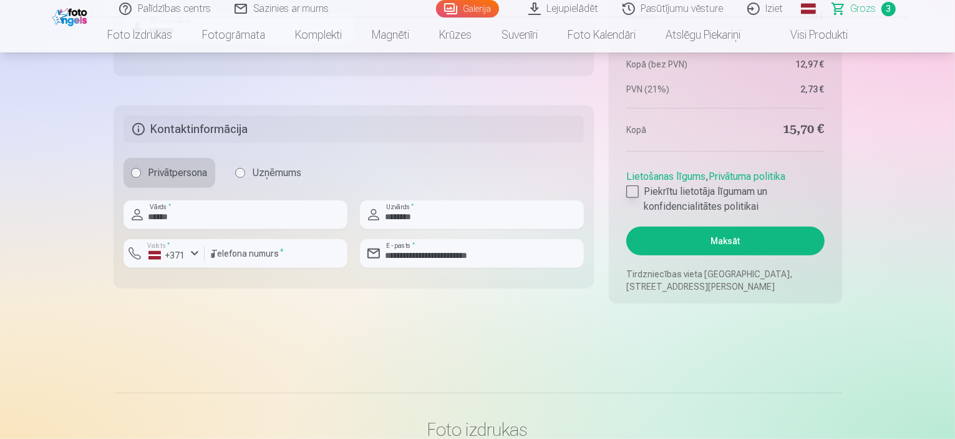
click at [630, 198] on label "Piekrītu lietotāja līgumam un konfidencialitātes politikai" at bounding box center [726, 199] width 198 height 30
click at [673, 235] on button "Maksāt" at bounding box center [726, 241] width 198 height 29
